Goal: Transaction & Acquisition: Purchase product/service

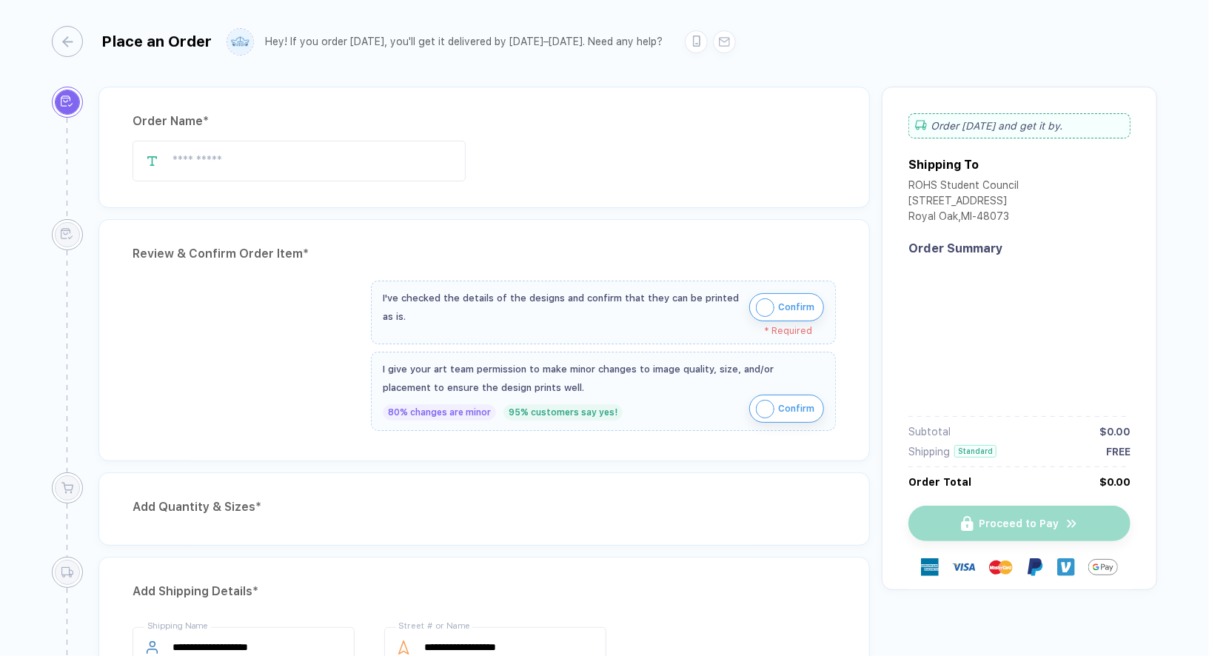
type input "**********"
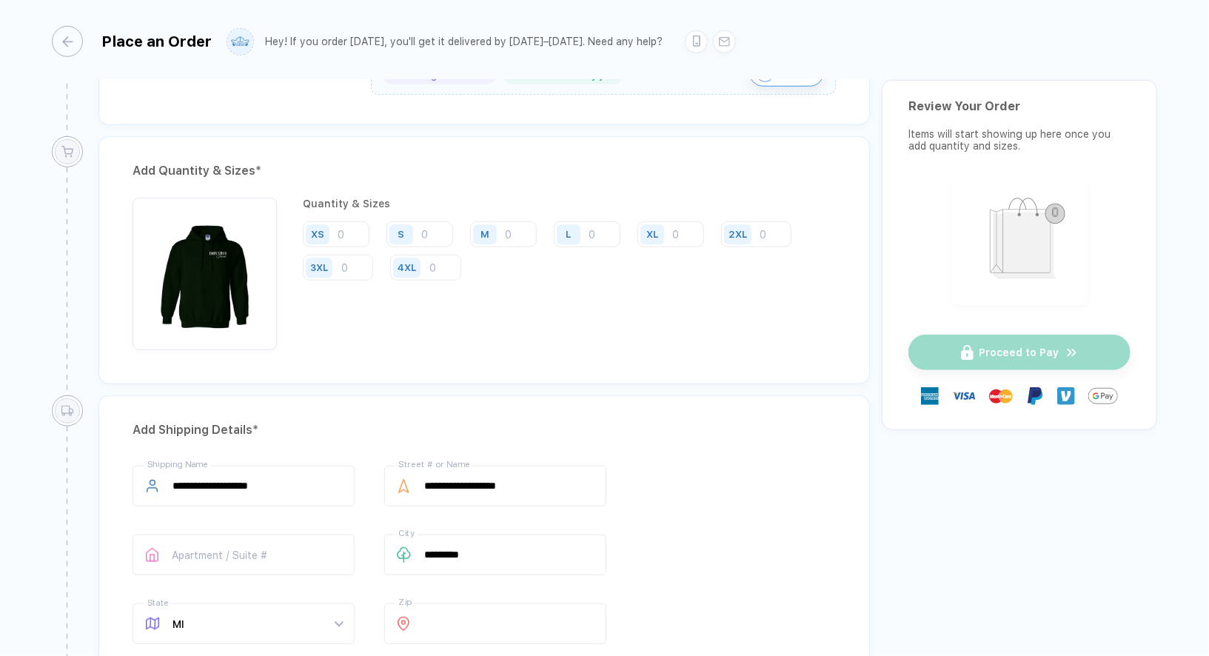
scroll to position [726, 0]
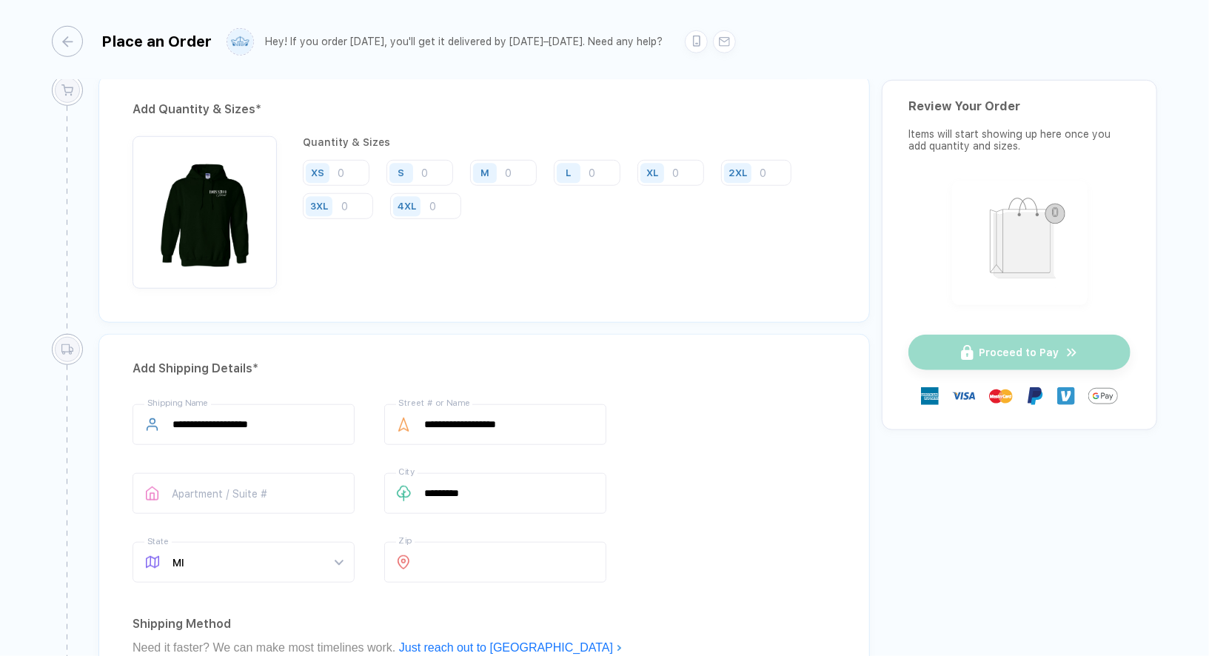
click at [401, 289] on div "Add Quantity & Sizes * Quantity & Sizes XS S M L XL 2XL 3XL 4XL" at bounding box center [485, 199] width 772 height 248
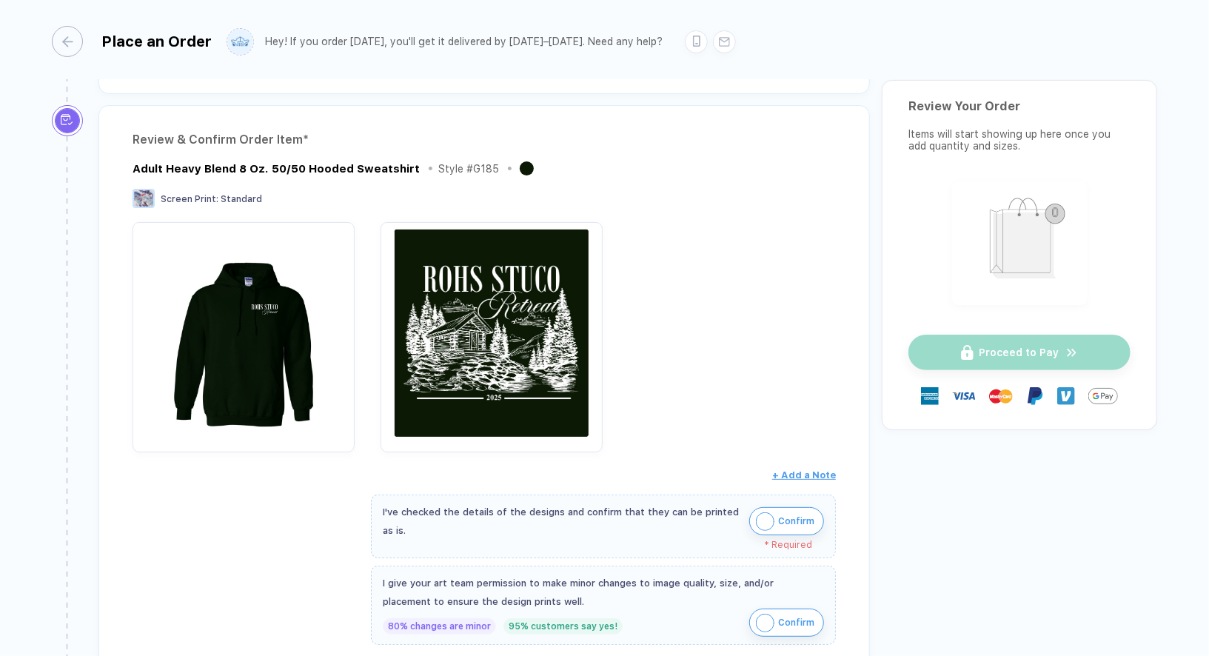
scroll to position [173, 0]
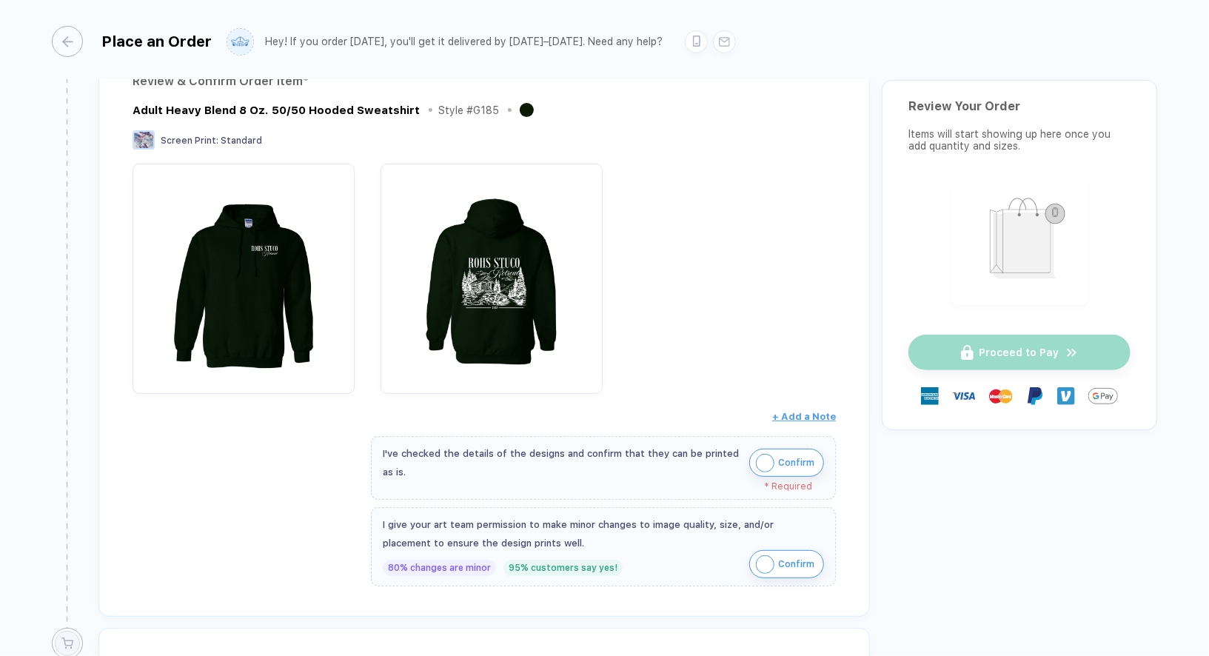
click at [202, 474] on div "Review & Confirm Order Item * Adult Heavy Blend 8 Oz. 50/50 Hooded Sweatshirt S…" at bounding box center [485, 332] width 772 height 570
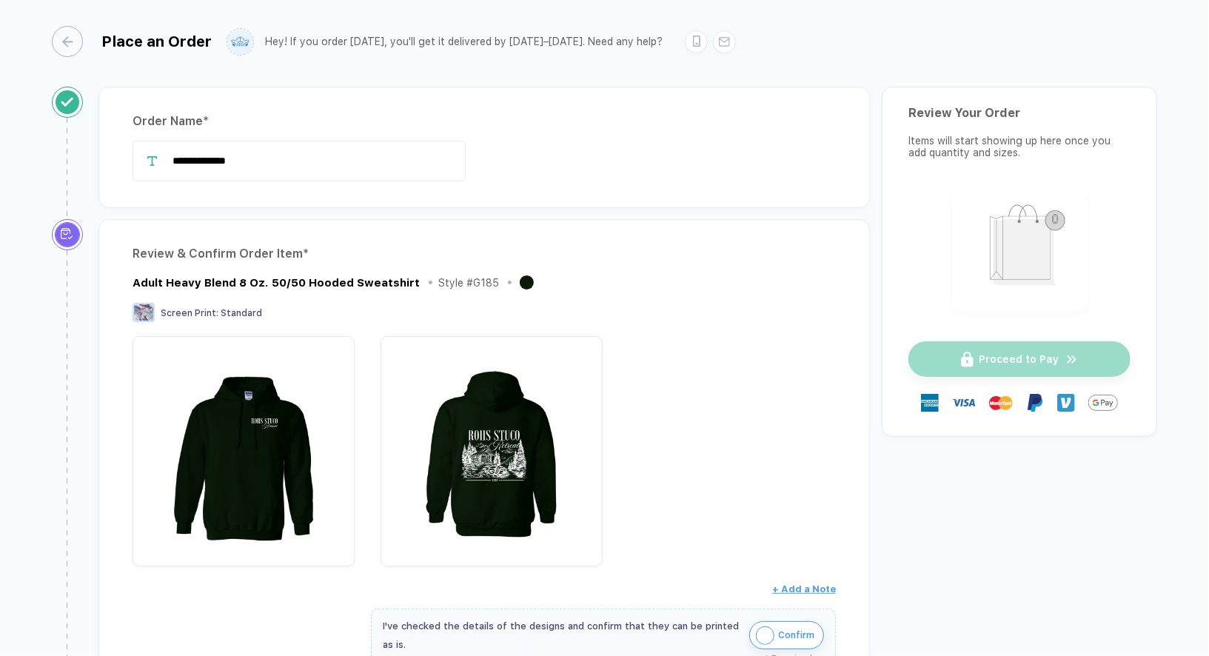
click at [649, 444] on div at bounding box center [485, 451] width 704 height 230
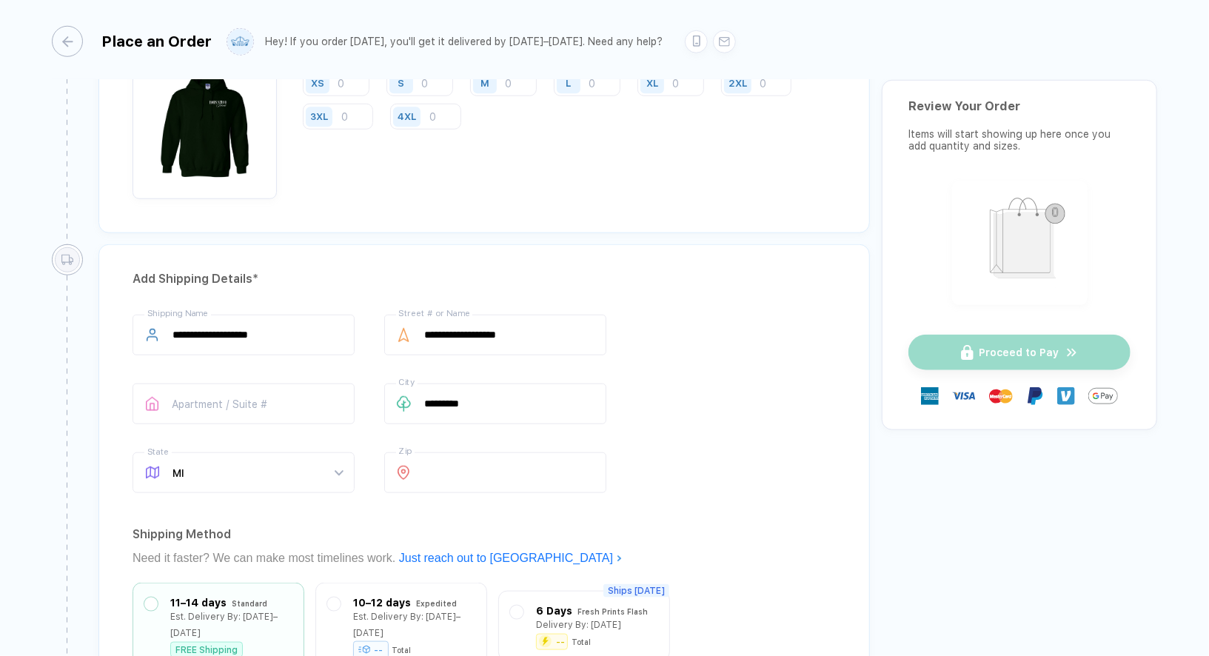
scroll to position [1249, 0]
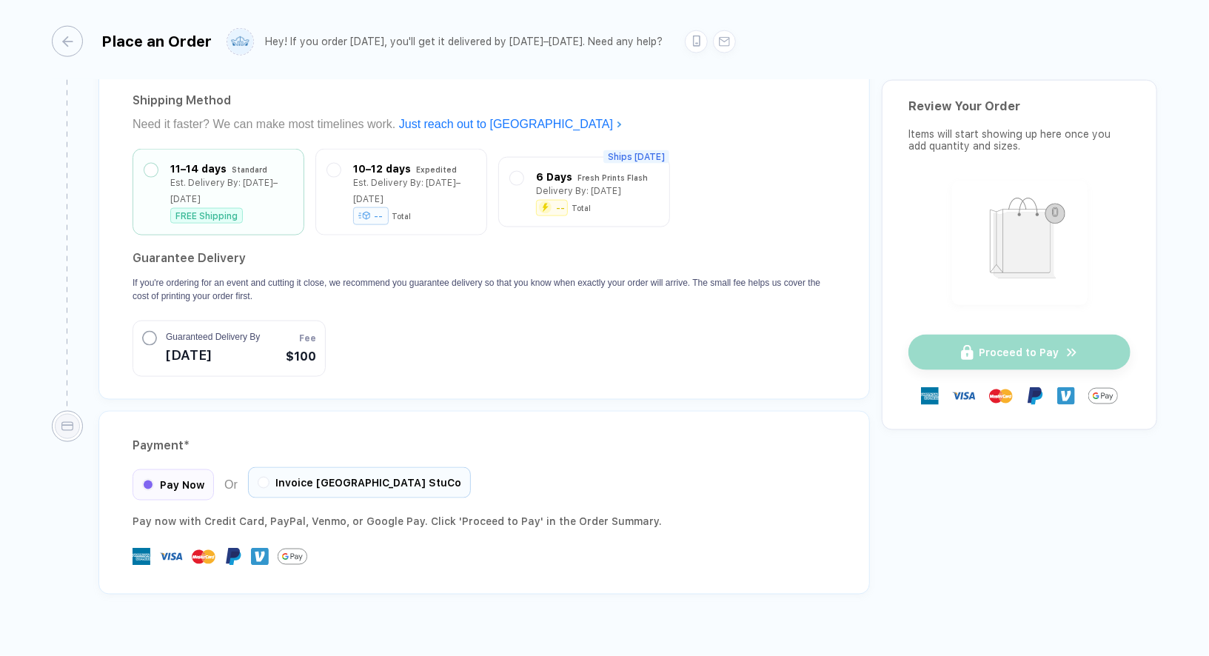
click at [364, 477] on span "Invoice [GEOGRAPHIC_DATA] StuCo" at bounding box center [369, 483] width 186 height 12
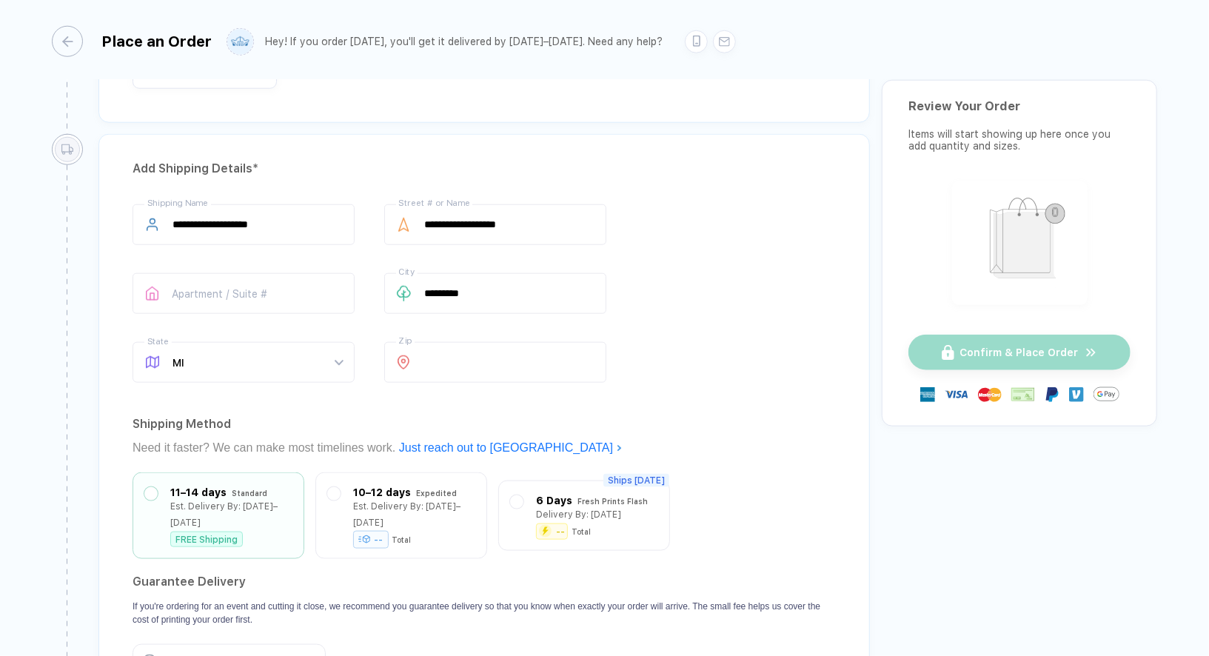
scroll to position [424, 0]
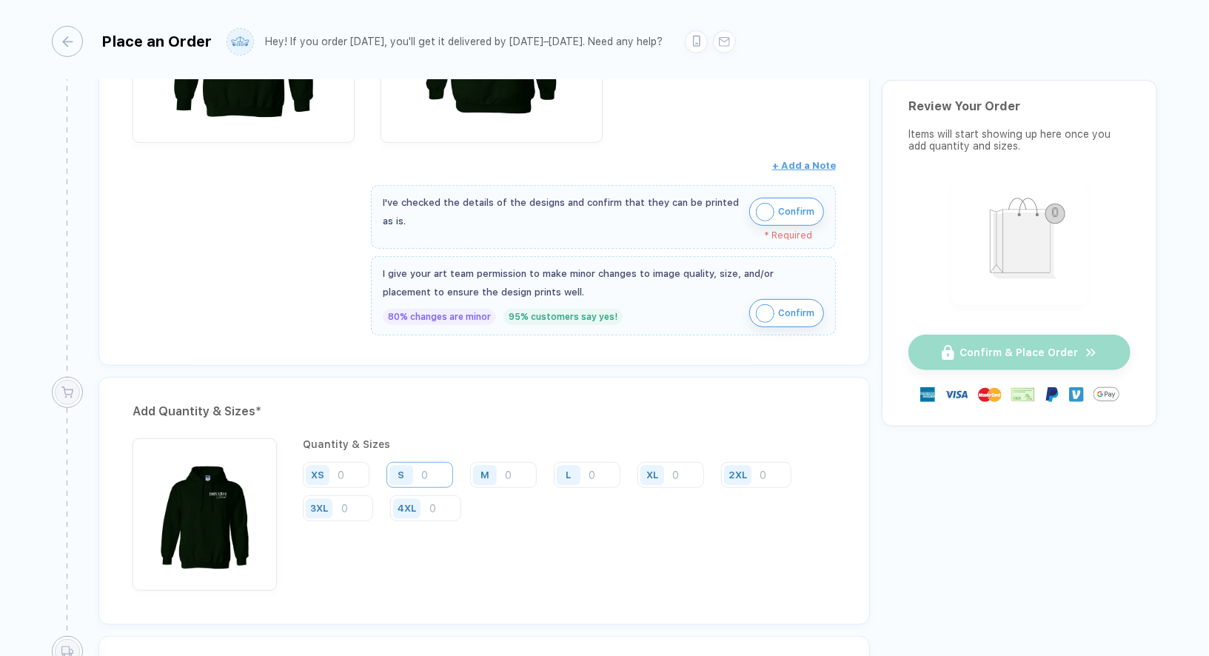
click at [439, 470] on input "number" at bounding box center [420, 475] width 67 height 26
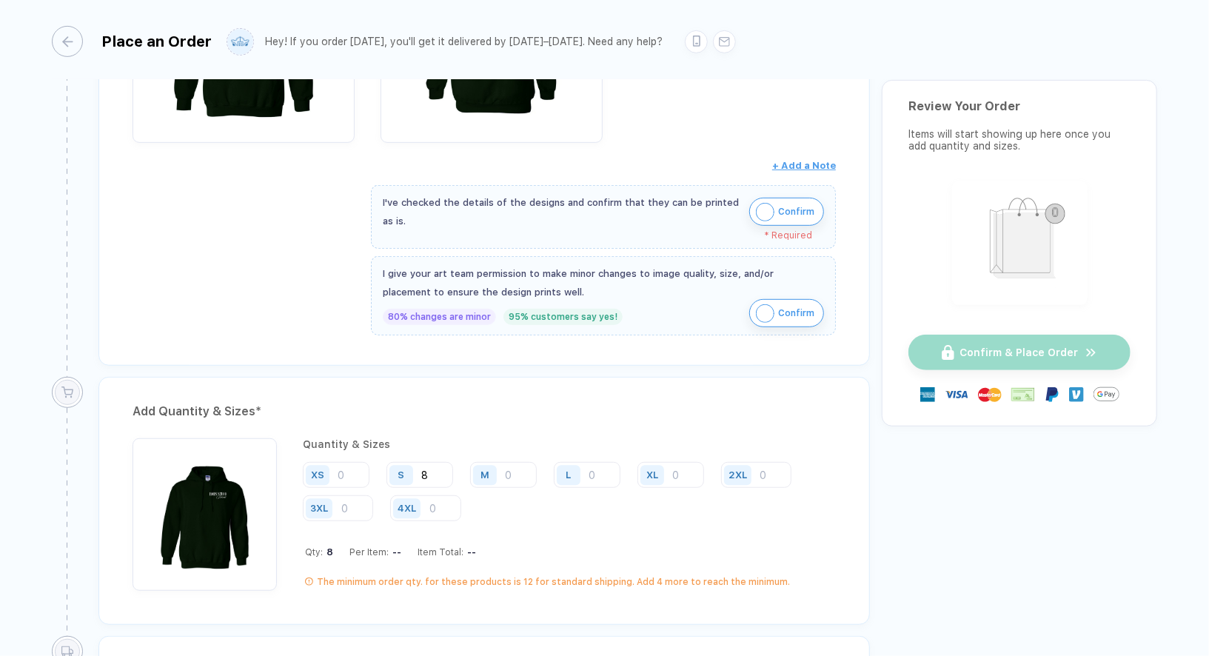
type input "8"
click at [511, 466] on input "number" at bounding box center [503, 475] width 67 height 26
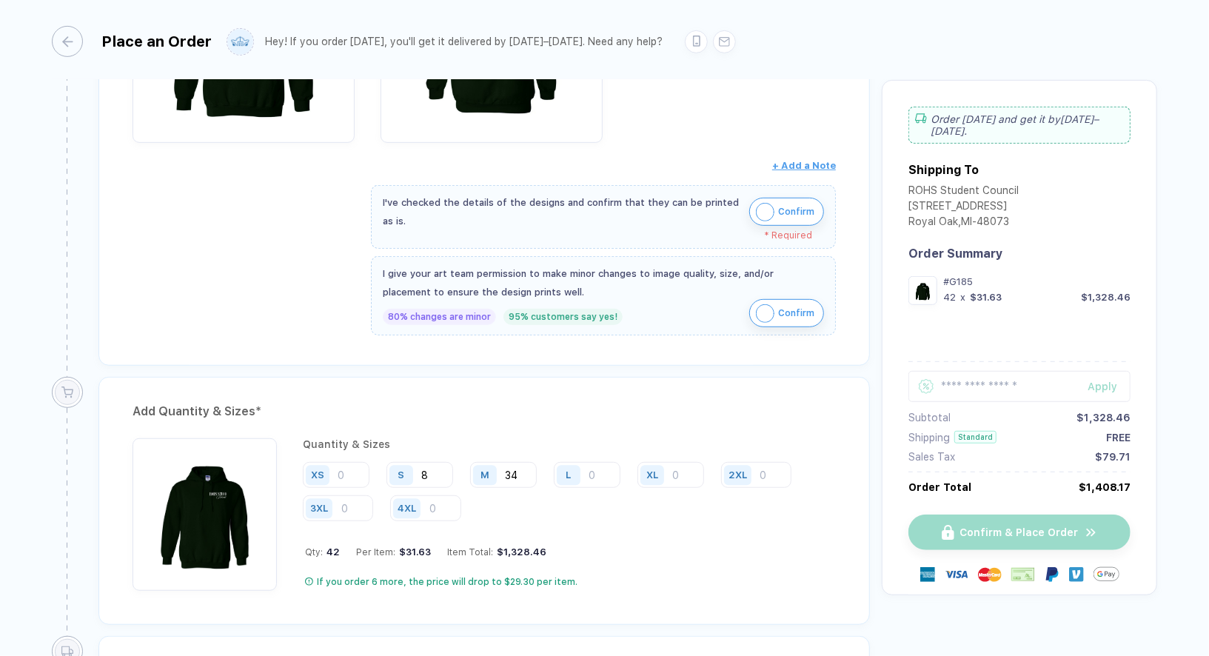
type input "34"
click at [528, 416] on div "Add Quantity & Sizes *" at bounding box center [485, 412] width 704 height 24
click at [616, 472] on input "number" at bounding box center [587, 475] width 67 height 26
type input "11"
click at [693, 404] on div "Add Quantity & Sizes *" at bounding box center [485, 412] width 704 height 24
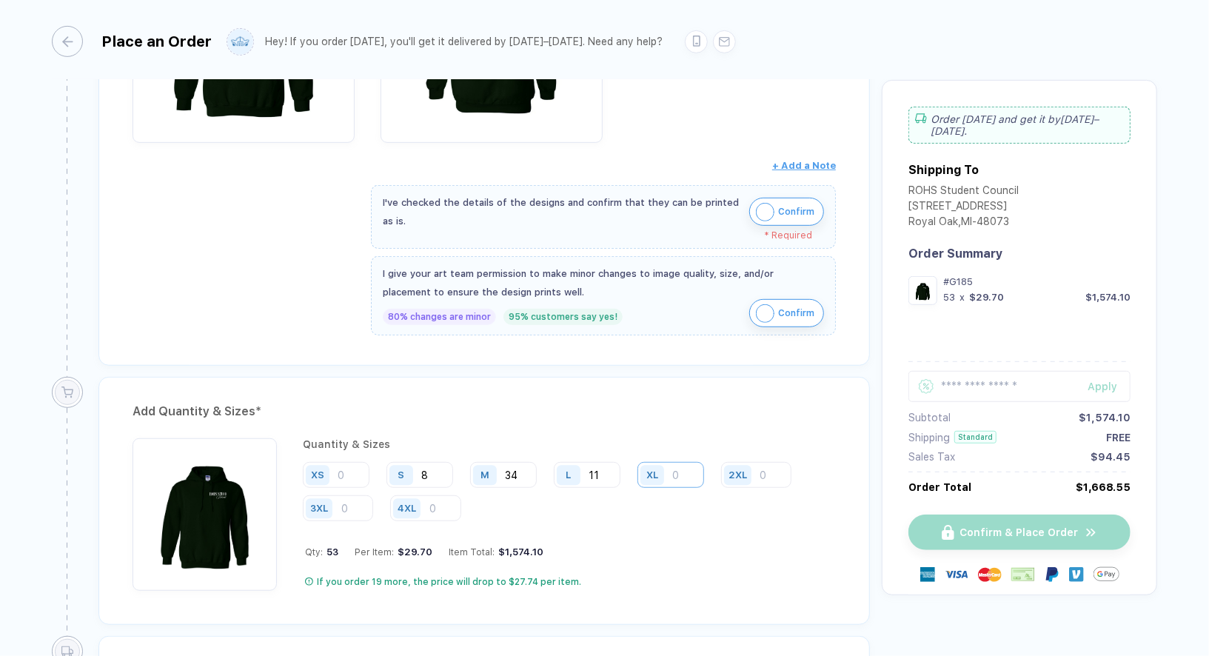
click at [684, 468] on input "number" at bounding box center [671, 475] width 67 height 26
type input "5"
click at [695, 535] on div "Quantity & Sizes XS S 8 M 34 L 11 XL 5 2XL 3XL 4XL Qty: 58 Per Item: $29.49 Ite…" at bounding box center [569, 514] width 533 height 153
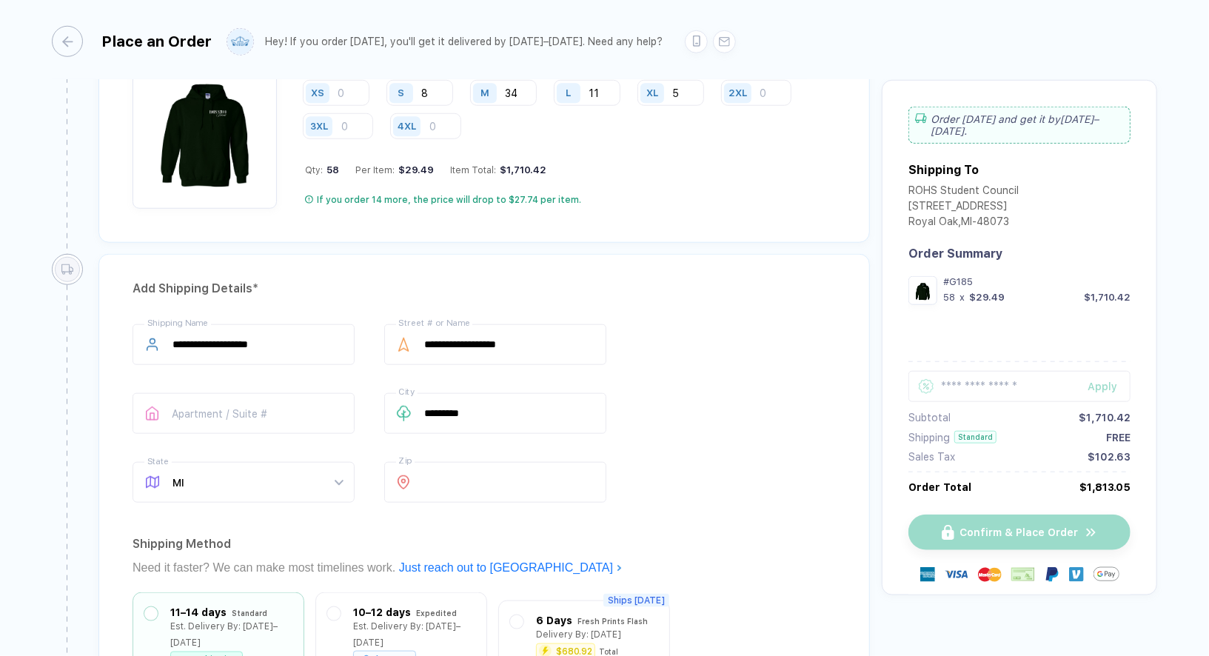
scroll to position [1396, 0]
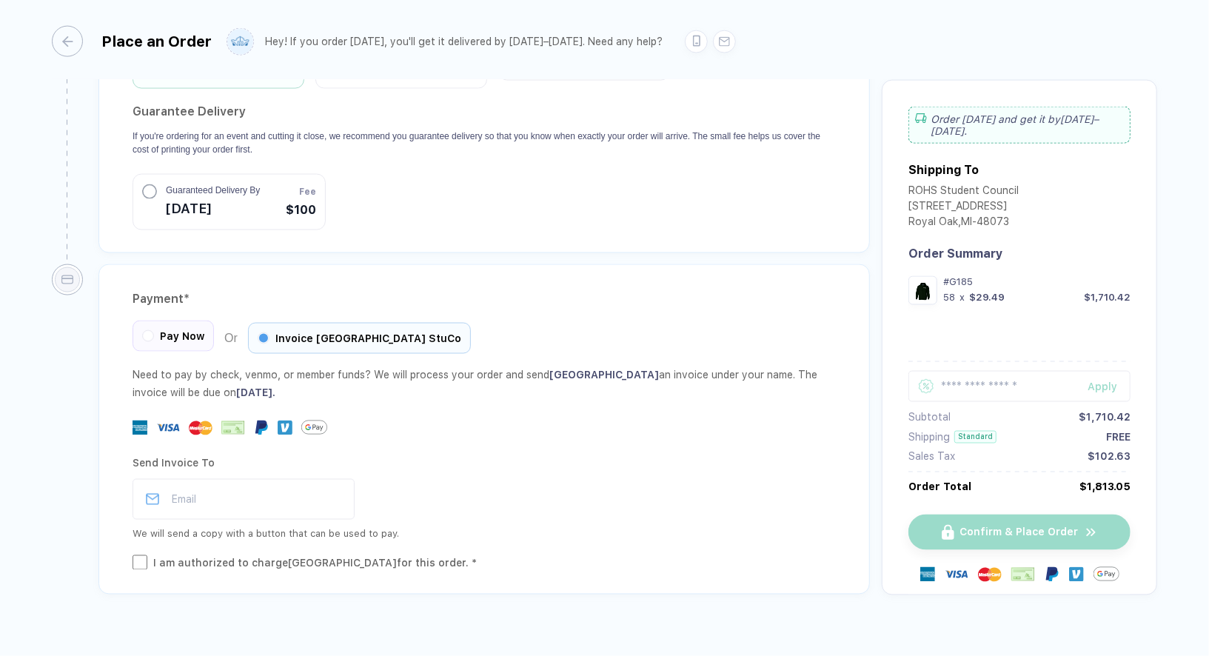
click at [189, 330] on span "Pay Now" at bounding box center [182, 336] width 44 height 12
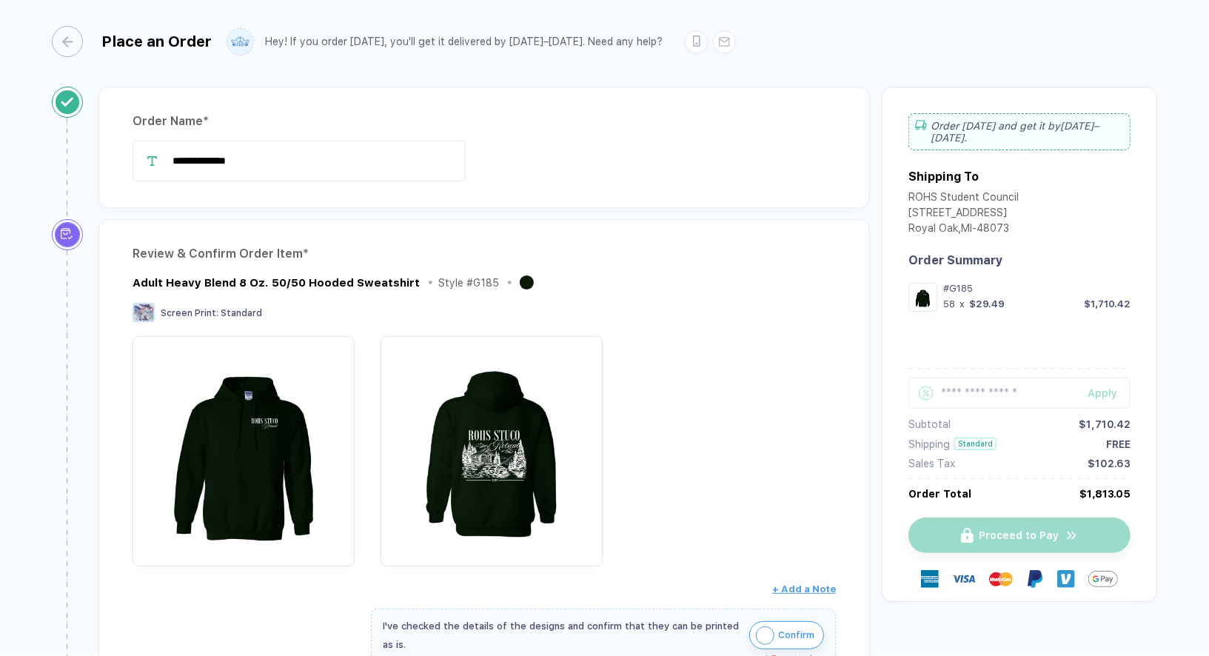
scroll to position [412, 0]
